Goal: Transaction & Acquisition: Book appointment/travel/reservation

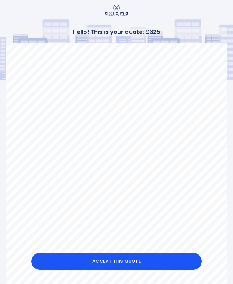
click at [123, 258] on button "Accept this Quote" at bounding box center [116, 260] width 171 height 17
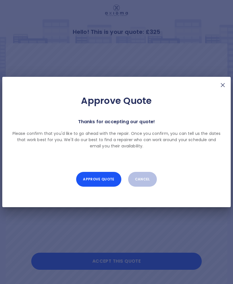
click at [101, 179] on button "Approve Quote" at bounding box center [98, 179] width 45 height 15
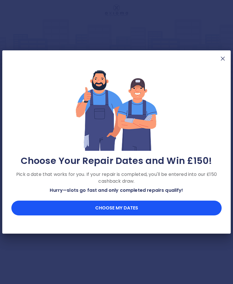
click at [122, 211] on button "Choose my dates" at bounding box center [116, 207] width 210 height 15
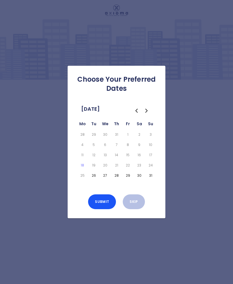
click at [93, 179] on button "26" at bounding box center [93, 175] width 9 height 8
click at [116, 179] on button "28" at bounding box center [116, 175] width 9 height 8
click at [147, 116] on button "Go to the Next Month" at bounding box center [147, 110] width 10 height 10
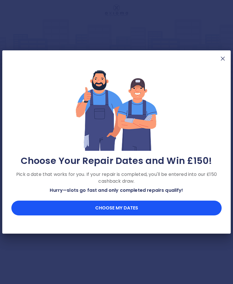
click at [115, 209] on button "Choose my dates" at bounding box center [116, 207] width 210 height 15
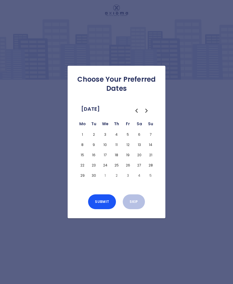
click at [83, 138] on button "1" at bounding box center [82, 134] width 9 height 8
click at [97, 138] on button "2" at bounding box center [93, 134] width 9 height 8
click at [108, 138] on button "3" at bounding box center [105, 134] width 9 height 8
click at [117, 138] on button "4" at bounding box center [116, 134] width 9 height 8
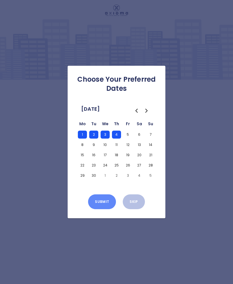
click at [107, 209] on button "Submit" at bounding box center [102, 201] width 28 height 15
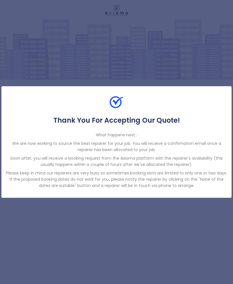
click at [203, 93] on div "Thank You For Accepting Our Quote! What happens next... We are now working to s…" at bounding box center [116, 142] width 233 height 284
